Goal: Obtain resource: Download file/media

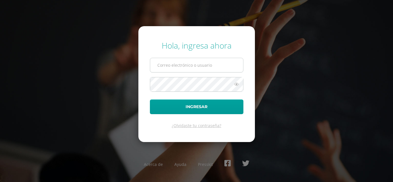
drag, startPoint x: 0, startPoint y: 0, endPoint x: 173, endPoint y: 67, distance: 185.2
click at [173, 67] on input "text" at bounding box center [196, 65] width 93 height 14
type input "i"
type input "ocuevas@donbosco.edu.gt"
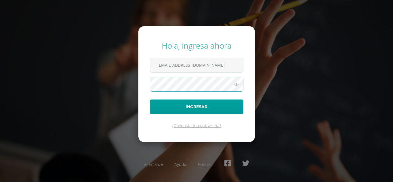
click at [150, 99] on button "Ingresar" at bounding box center [196, 106] width 93 height 15
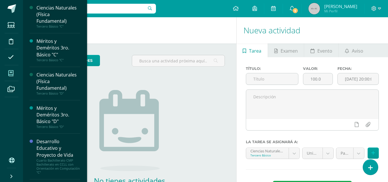
click at [11, 73] on icon at bounding box center [10, 73] width 5 height 6
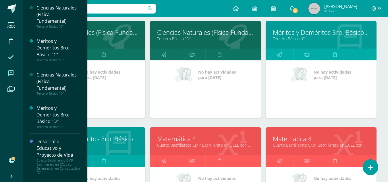
scroll to position [172, 0]
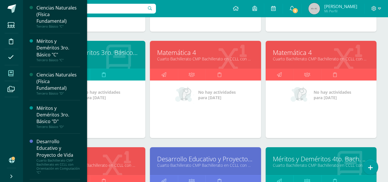
click at [194, 57] on link "Cuarto Bachillerato CMP Bachillerato en CCLL con Orientación en Computación "C"" at bounding box center [205, 58] width 97 height 5
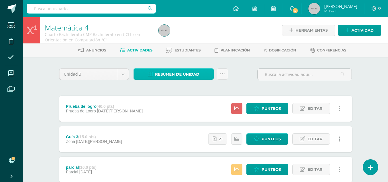
click at [174, 72] on span "Resumen de unidad" at bounding box center [177, 74] width 44 height 11
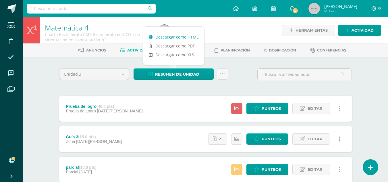
click at [173, 34] on link "Descargar como HTML" at bounding box center [173, 36] width 61 height 9
click at [374, 9] on icon at bounding box center [374, 8] width 5 height 5
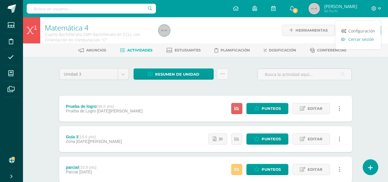
click at [365, 38] on span "Cerrar sesión" at bounding box center [362, 39] width 26 height 5
